Goal: Task Accomplishment & Management: Complete application form

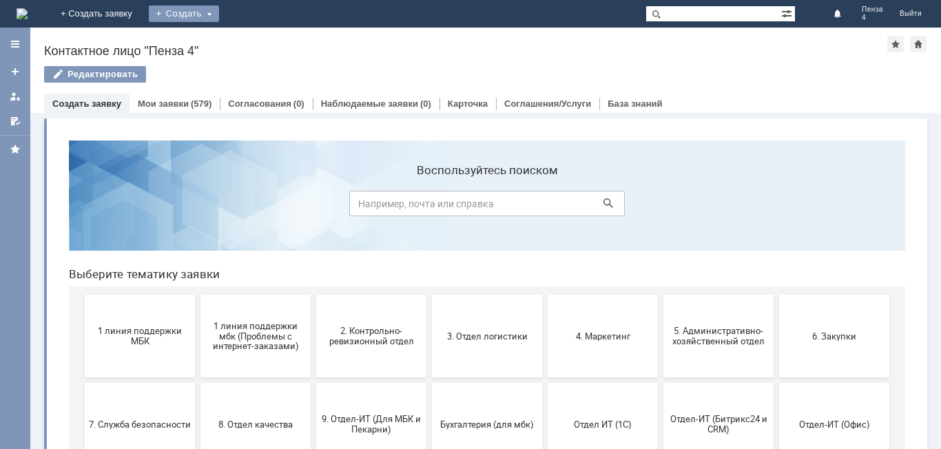
click at [219, 9] on div "Создать" at bounding box center [184, 14] width 70 height 17
click at [256, 41] on link "Заявка" at bounding box center [204, 41] width 105 height 17
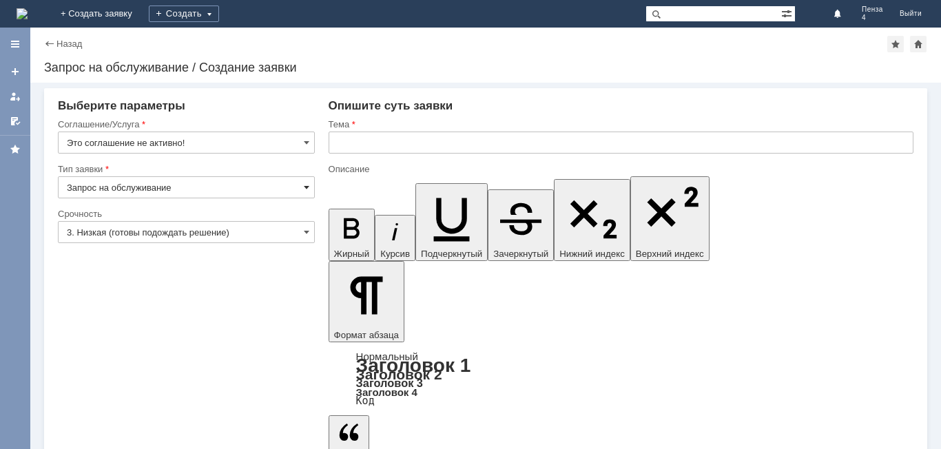
click at [306, 185] on span at bounding box center [307, 187] width 6 height 11
click at [307, 142] on span at bounding box center [307, 142] width 6 height 11
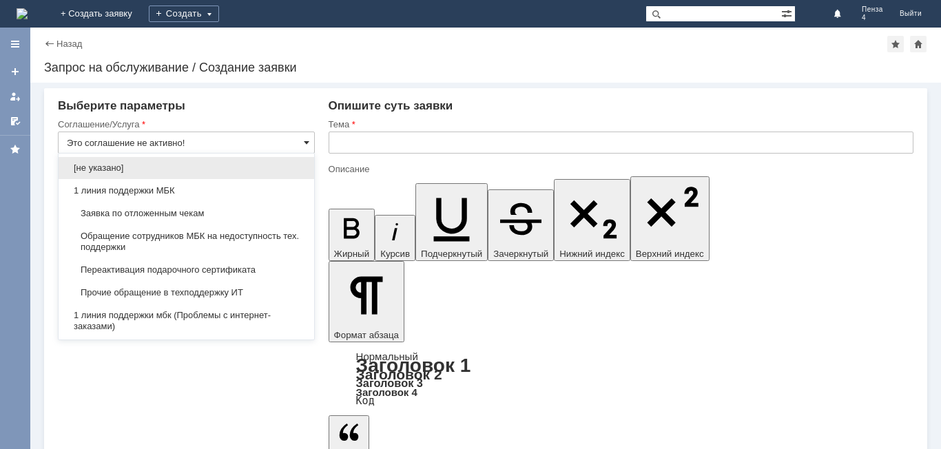
type input "Запрос на обслуживание"
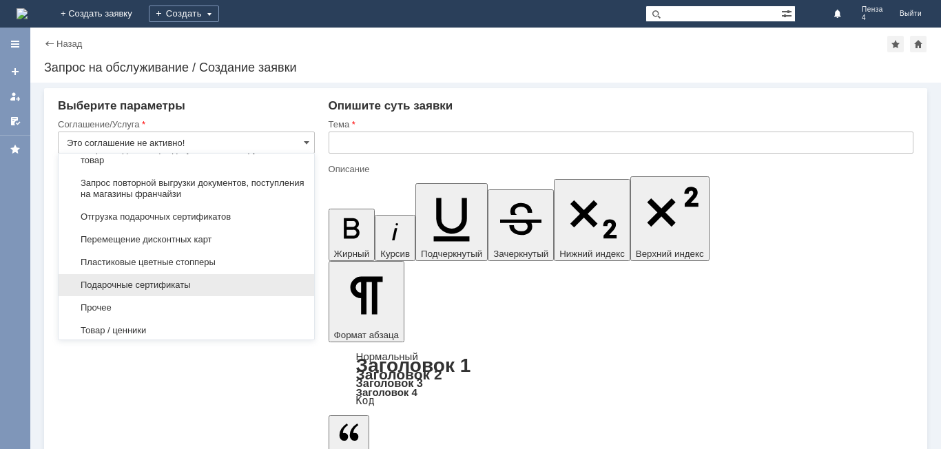
scroll to position [666, 0]
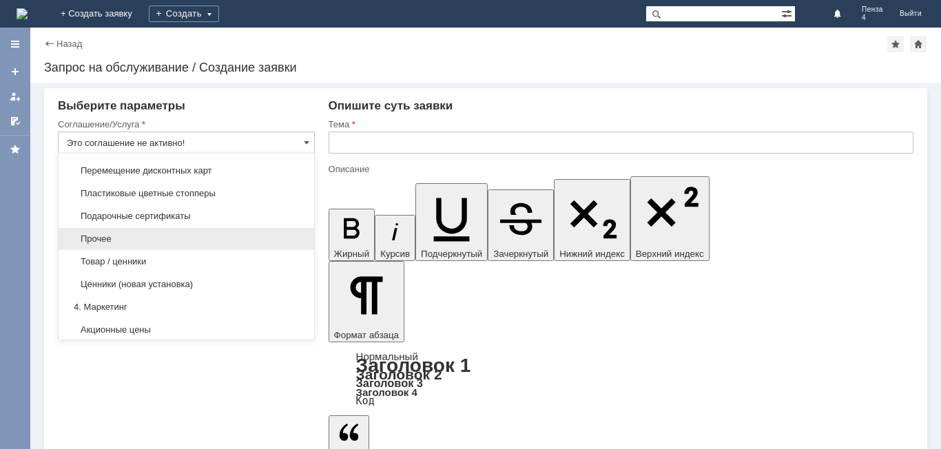
click at [164, 245] on span "Прочее" at bounding box center [186, 239] width 239 height 11
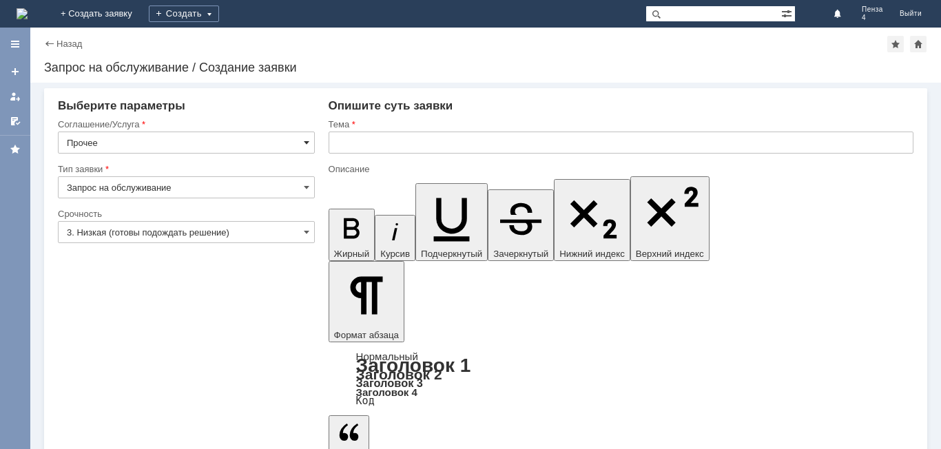
click at [306, 139] on span at bounding box center [307, 142] width 6 height 11
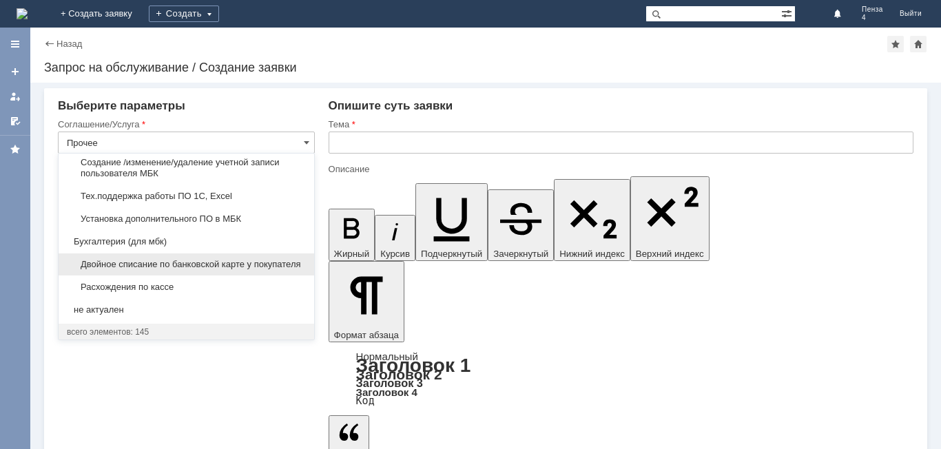
scroll to position [1630, 0]
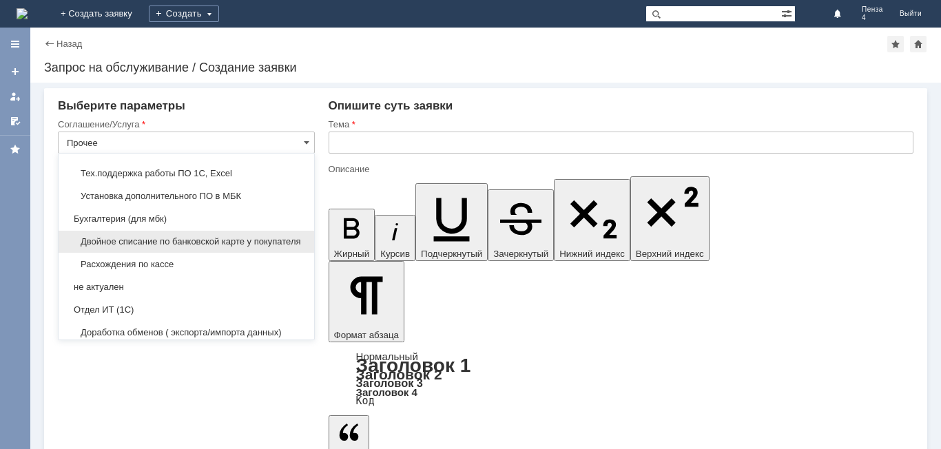
click at [274, 247] on span "Двойное списание по банковской карте у покупателя" at bounding box center [186, 241] width 239 height 11
type input "Двойное списание по банковской карте у покупателя"
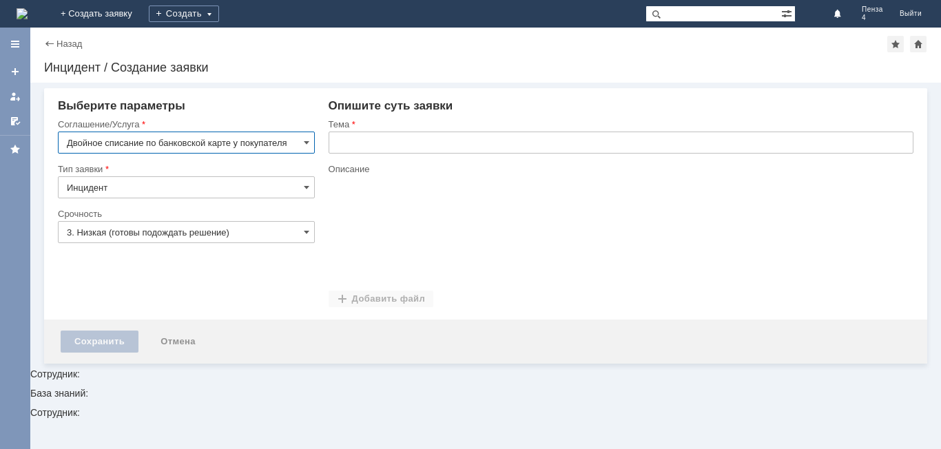
scroll to position [0, 0]
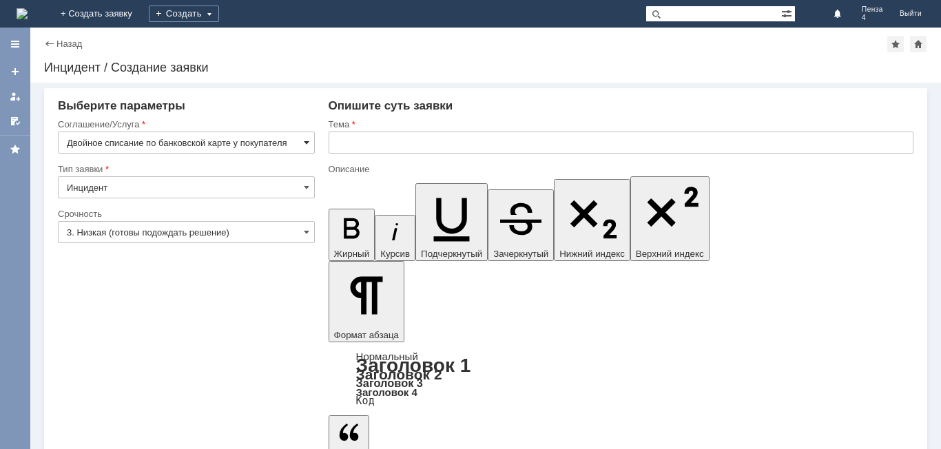
click at [306, 141] on span at bounding box center [307, 142] width 6 height 11
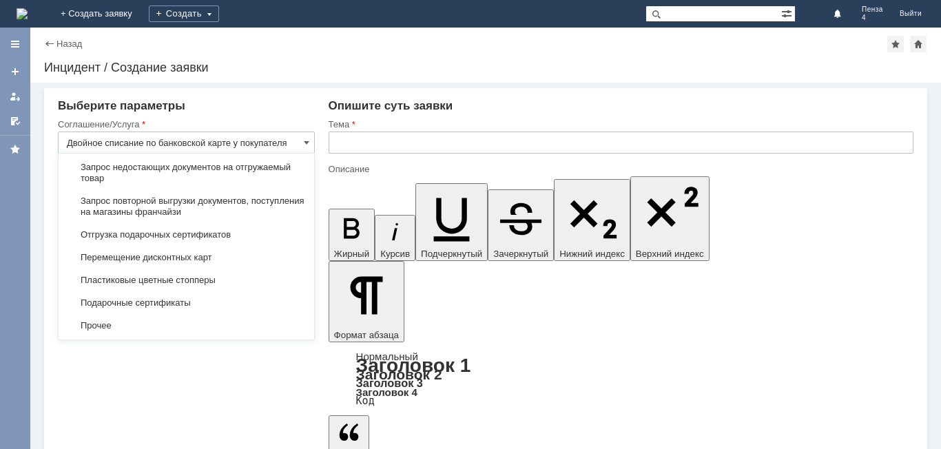
scroll to position [598, 0]
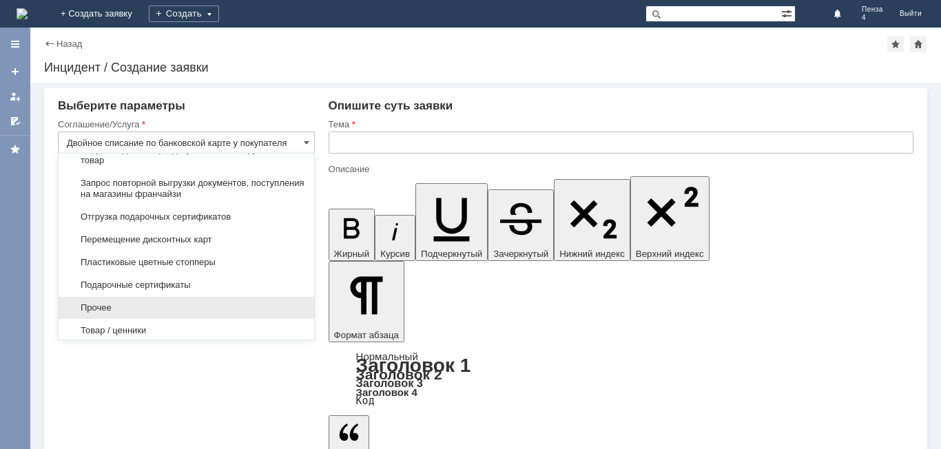
click at [261, 314] on span "Прочее" at bounding box center [186, 308] width 239 height 11
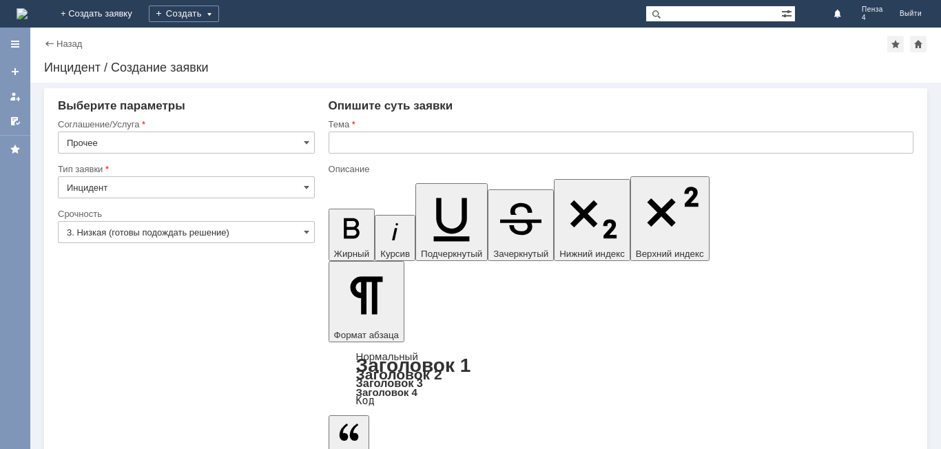
type input "Прочее"
click at [305, 186] on span at bounding box center [307, 187] width 6 height 11
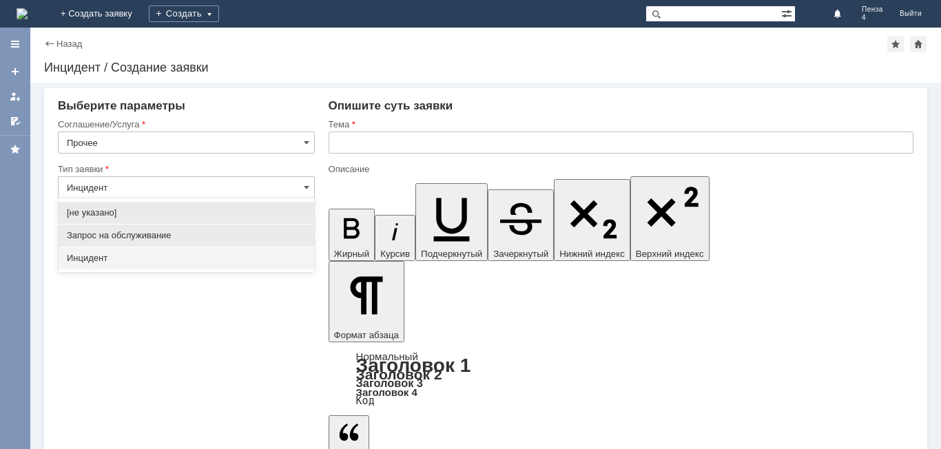
click at [295, 233] on span "Запрос на обслуживание" at bounding box center [186, 235] width 239 height 11
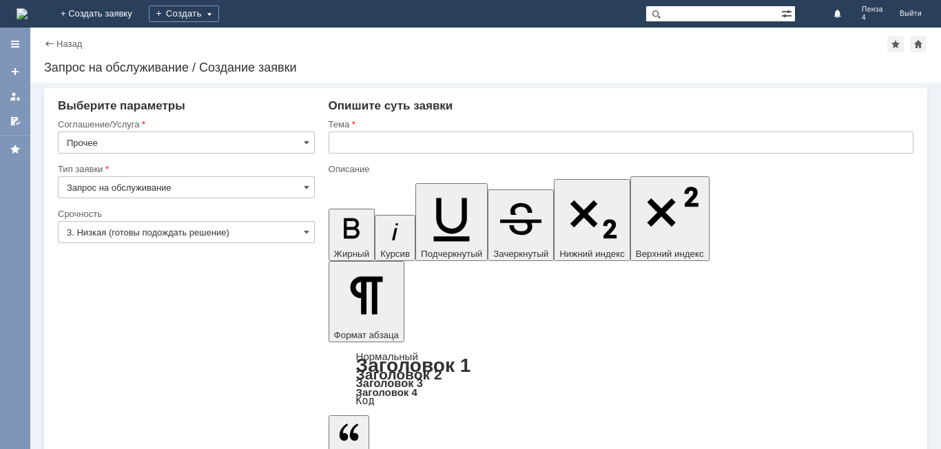
scroll to position [0, 0]
type input "Запрос на обслуживание"
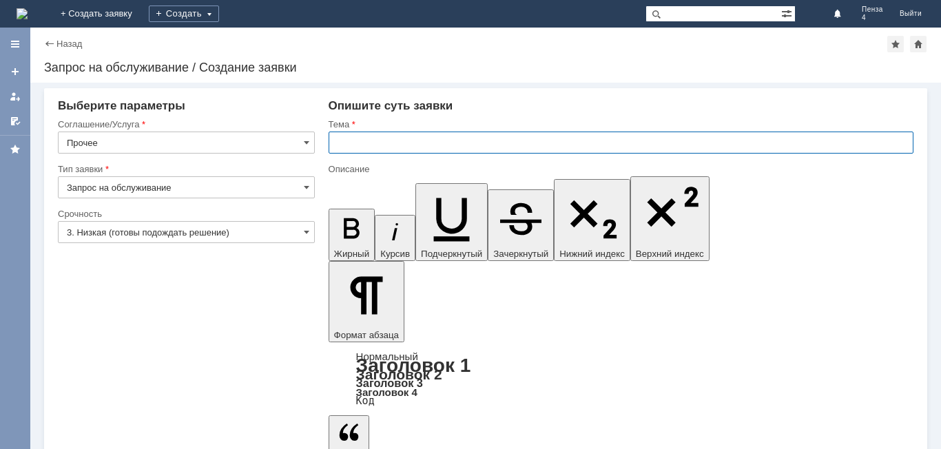
click at [343, 143] on input "text" at bounding box center [621, 143] width 585 height 22
type input "П"
type input "Добрый день . Привезите пожалуйста степлер на магазин Пенза 4 вместе с отгрузко…"
